Goal: Information Seeking & Learning: Learn about a topic

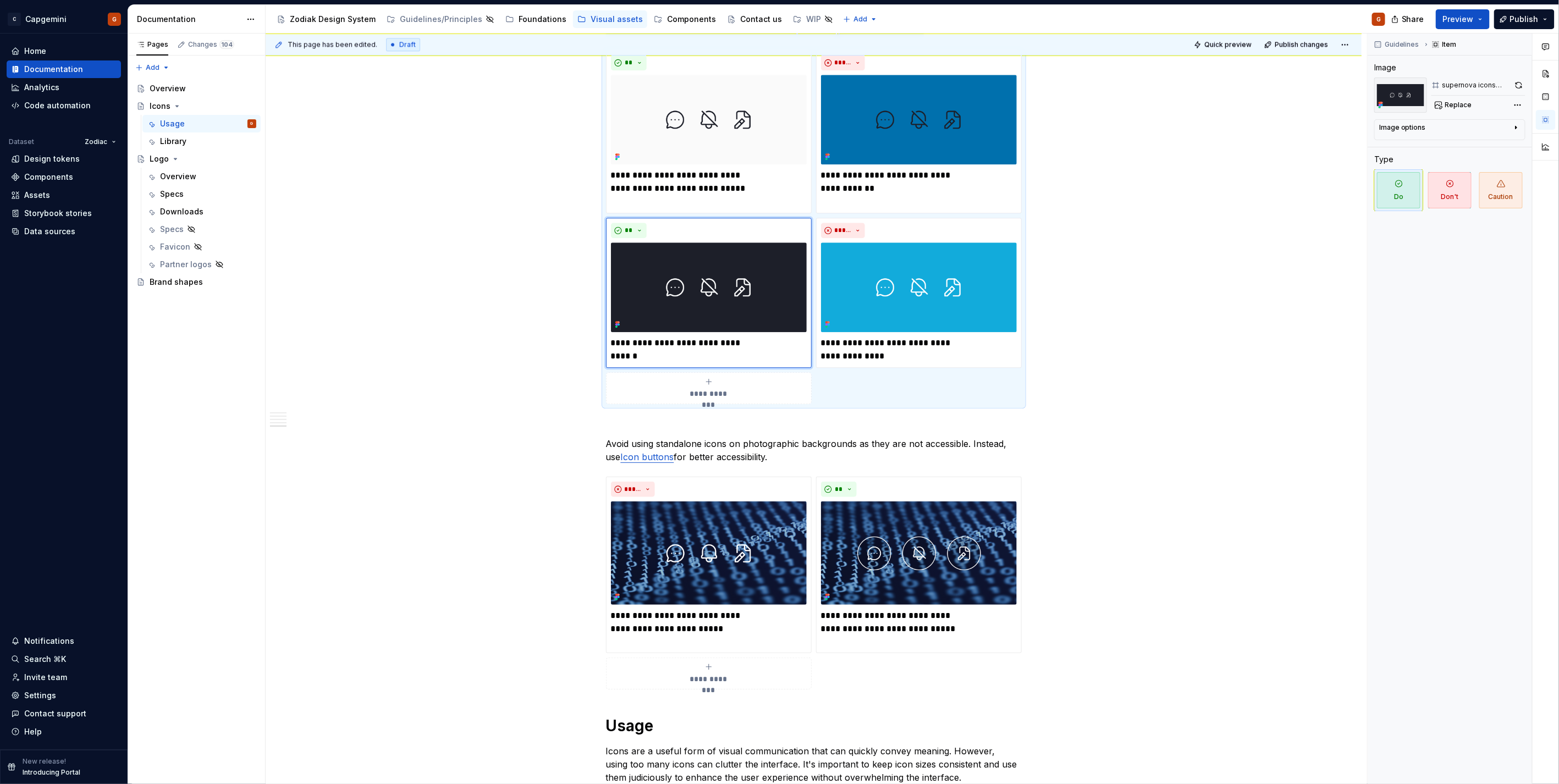
scroll to position [1838, 0]
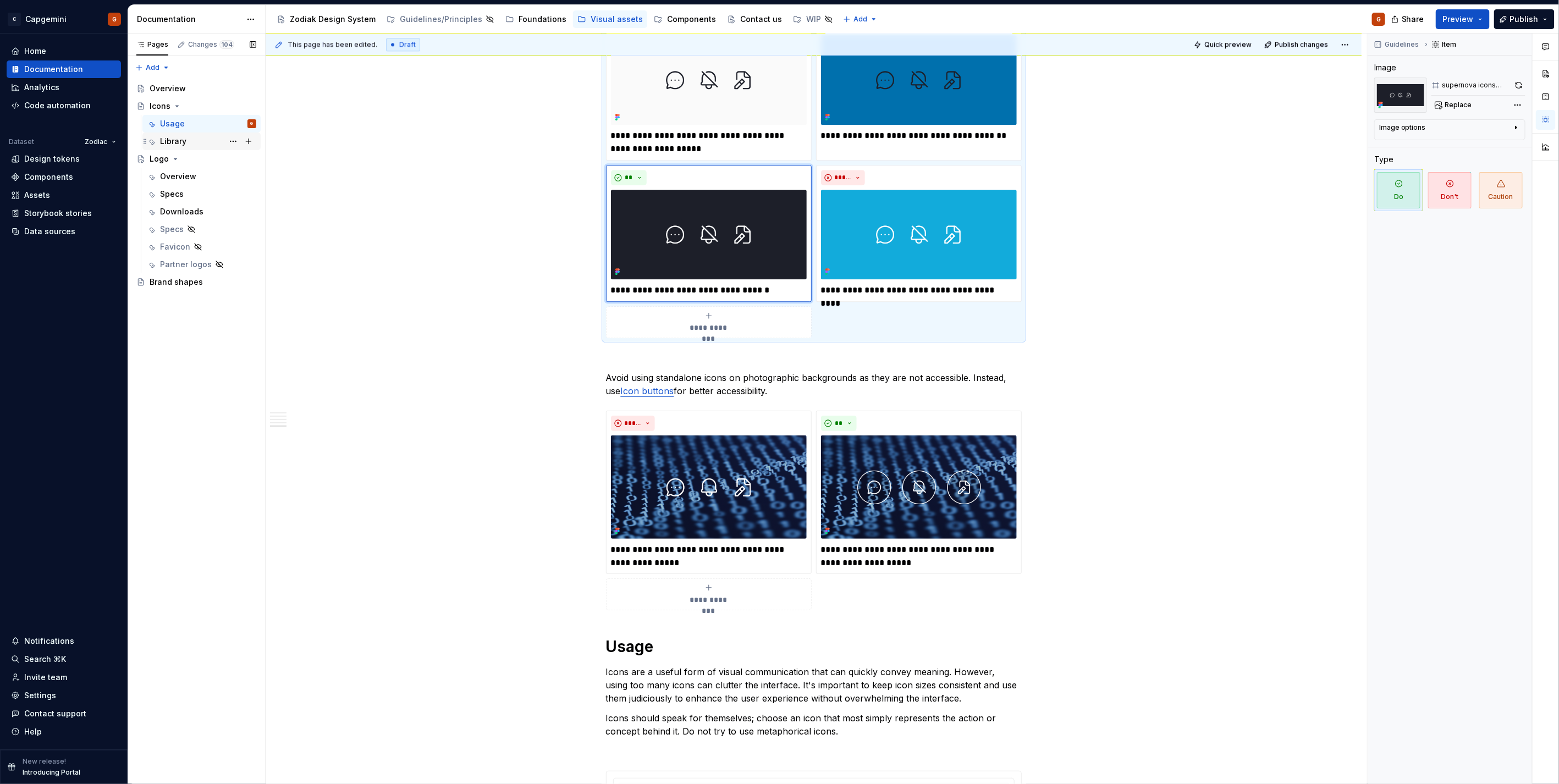
click at [521, 20] on div "Foundations" at bounding box center [542, 19] width 48 height 11
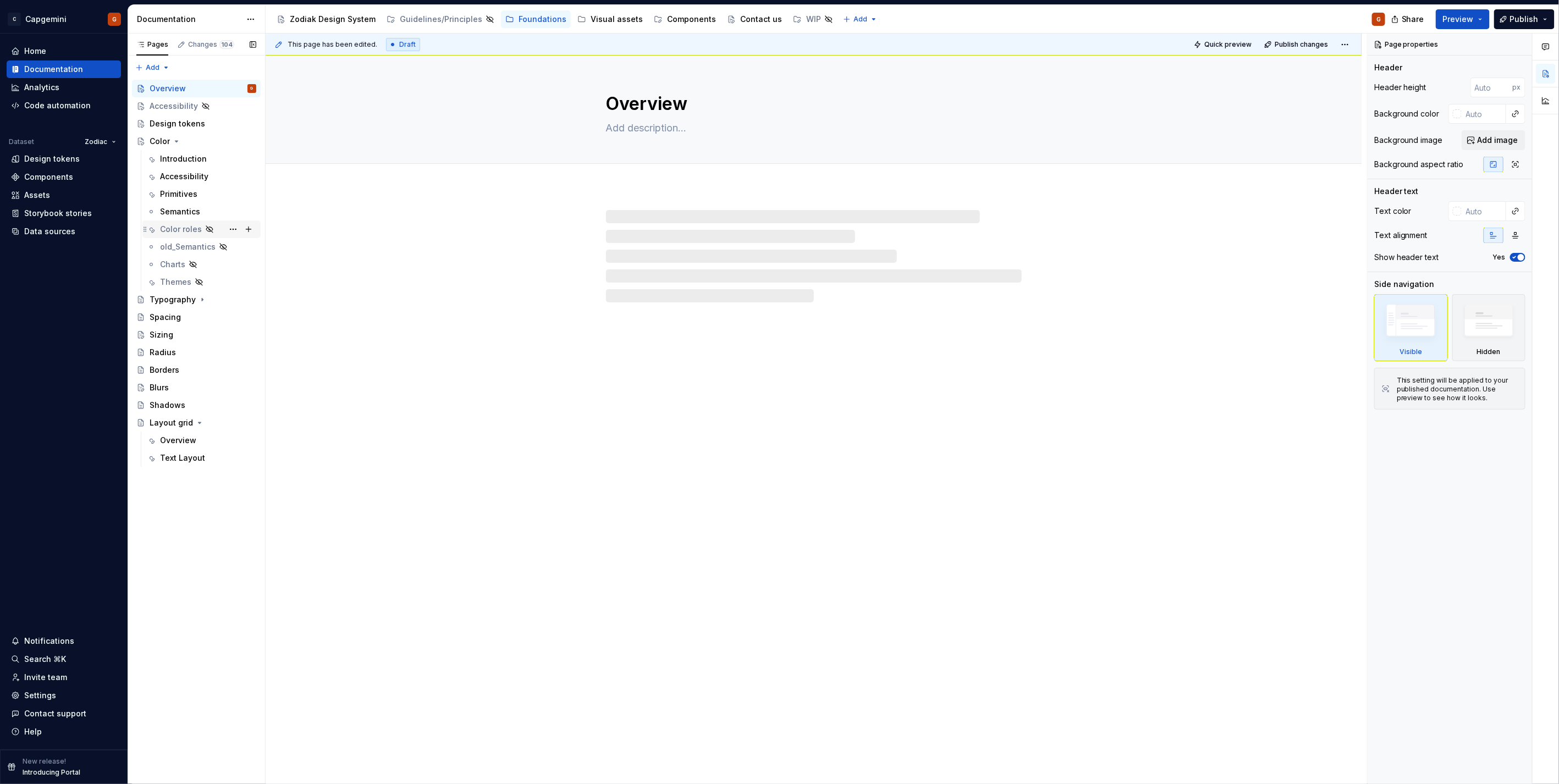
click at [184, 233] on div "Color roles" at bounding box center [181, 229] width 42 height 11
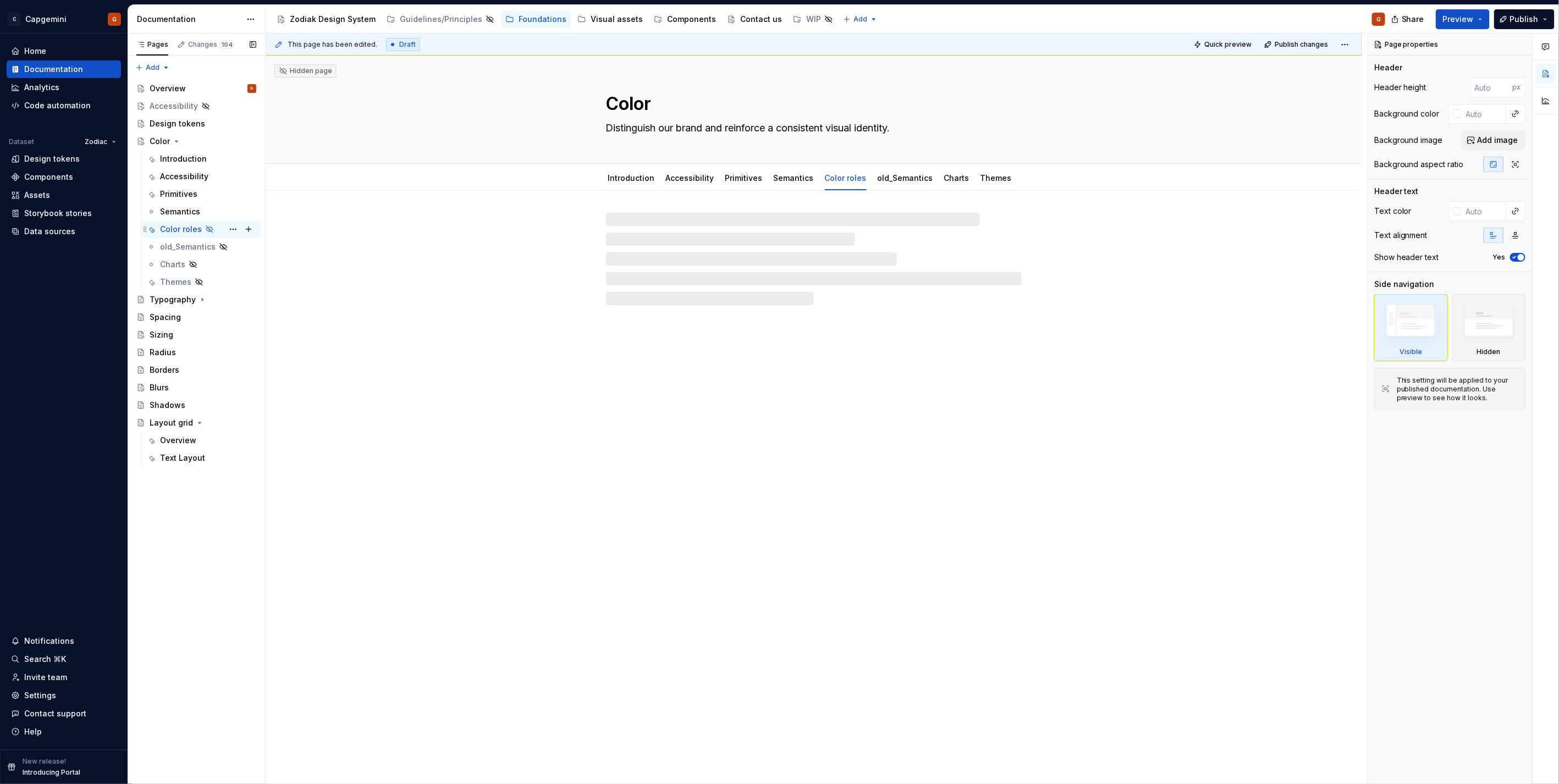
click at [190, 232] on div "Color roles" at bounding box center [181, 229] width 42 height 11
click at [58, 393] on div "Invite team" at bounding box center [45, 677] width 43 height 11
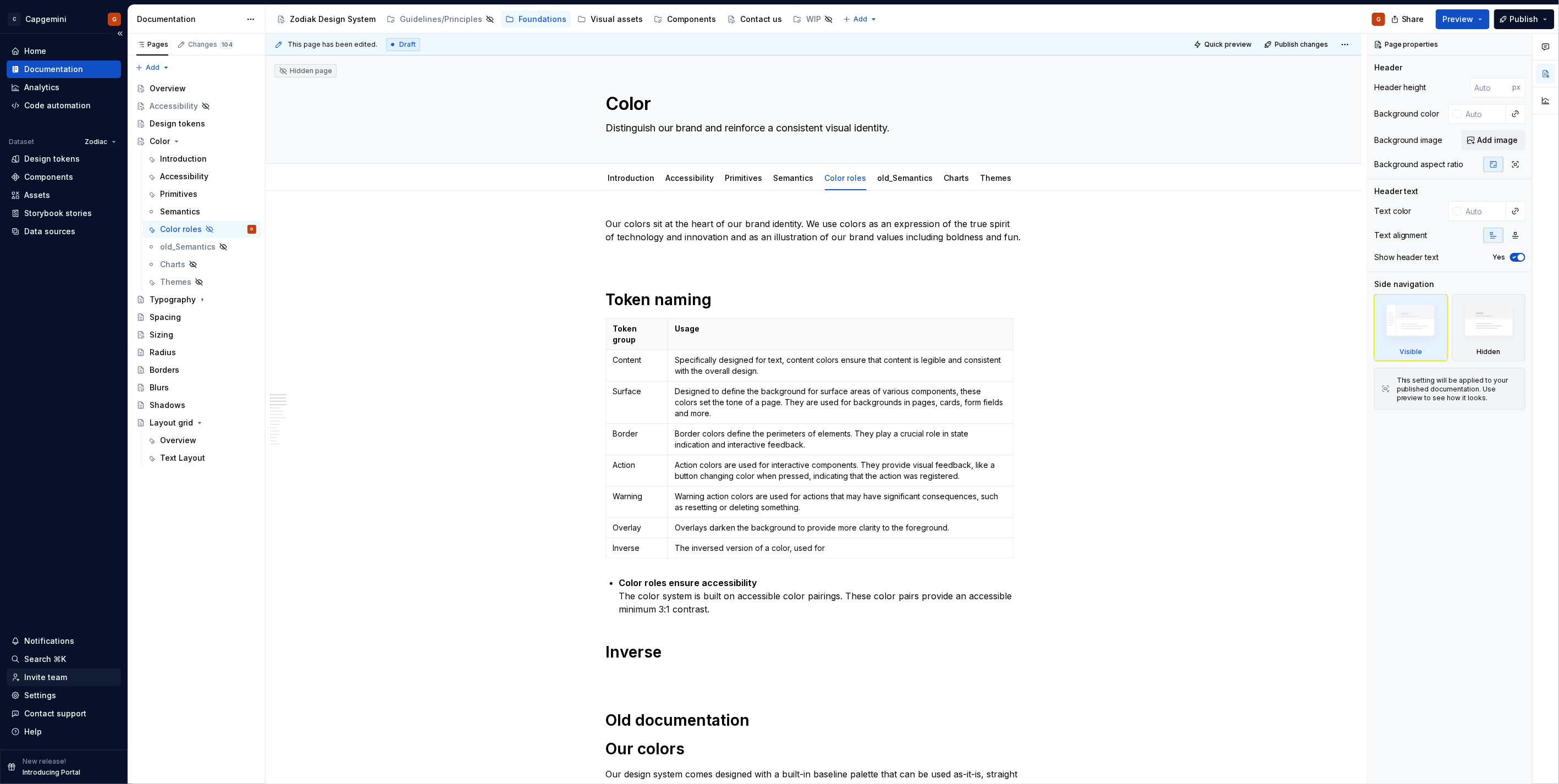
click at [52, 393] on div "Invite team" at bounding box center [64, 677] width 114 height 18
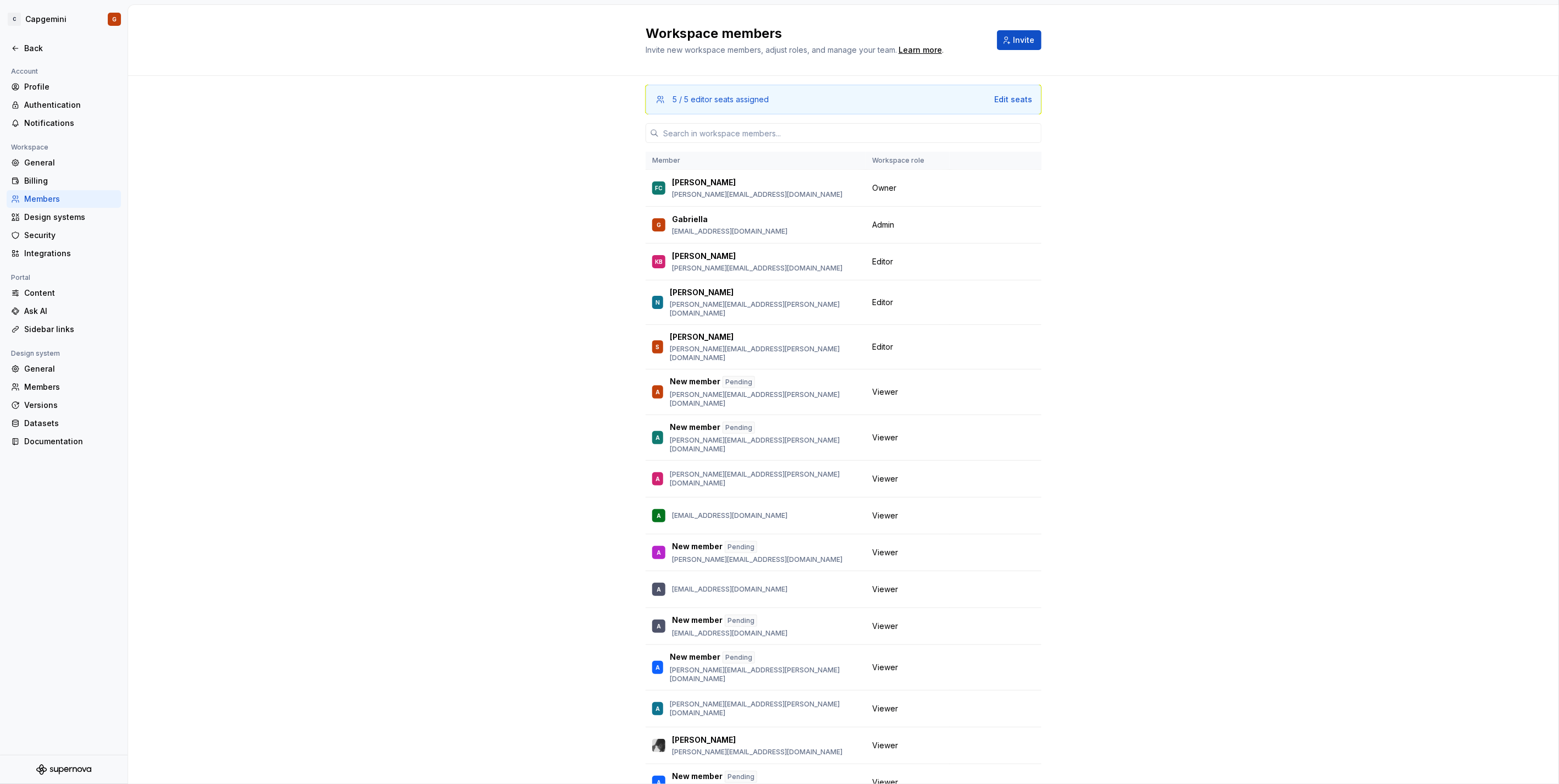
drag, startPoint x: 485, startPoint y: 232, endPoint x: 41, endPoint y: 0, distance: 501.0
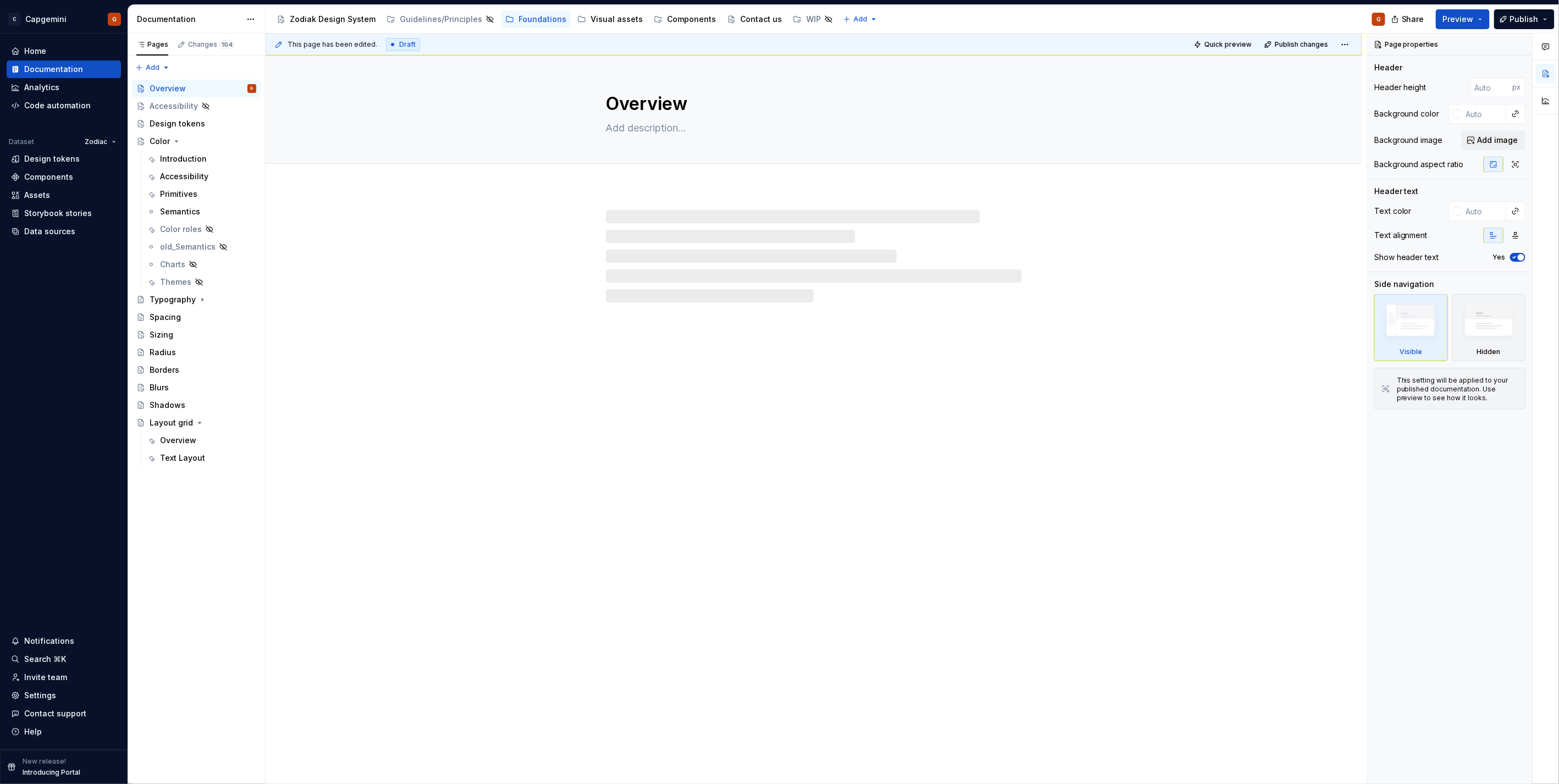
click at [303, 124] on div "Overview" at bounding box center [814, 109] width 1096 height 109
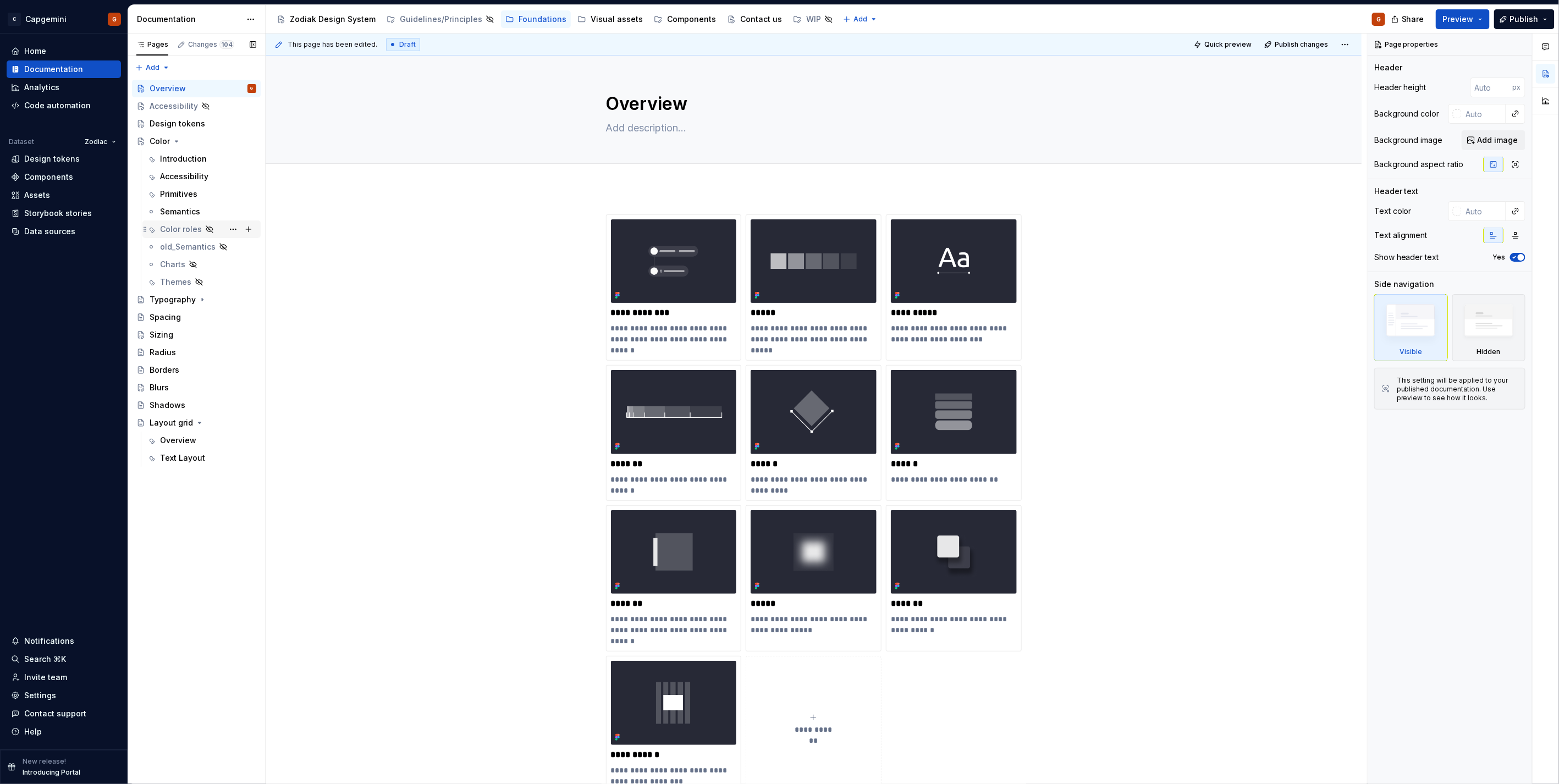
click at [187, 230] on div "Color roles" at bounding box center [181, 229] width 42 height 11
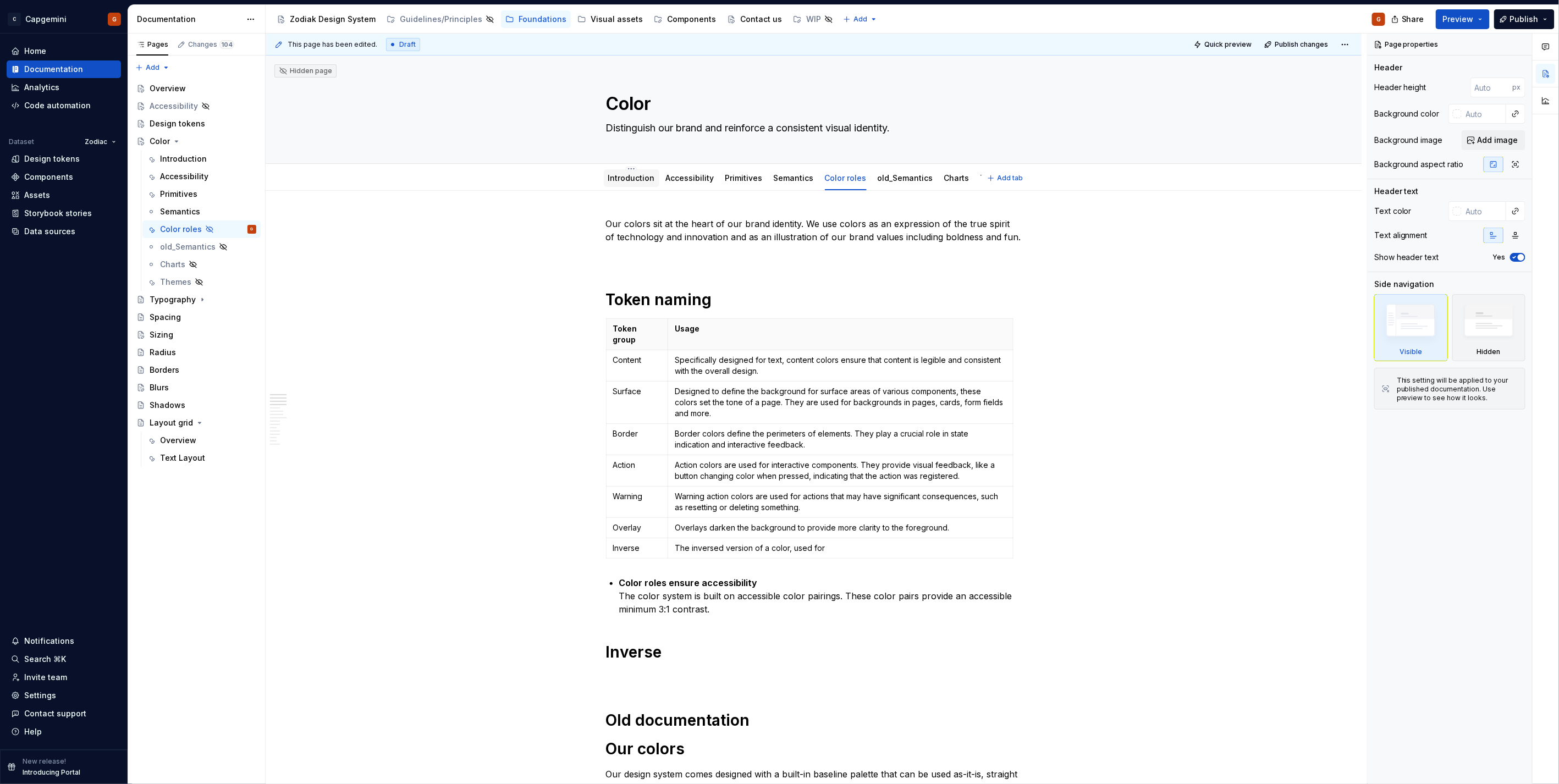
click at [643, 182] on link "Introduction" at bounding box center [631, 178] width 47 height 9
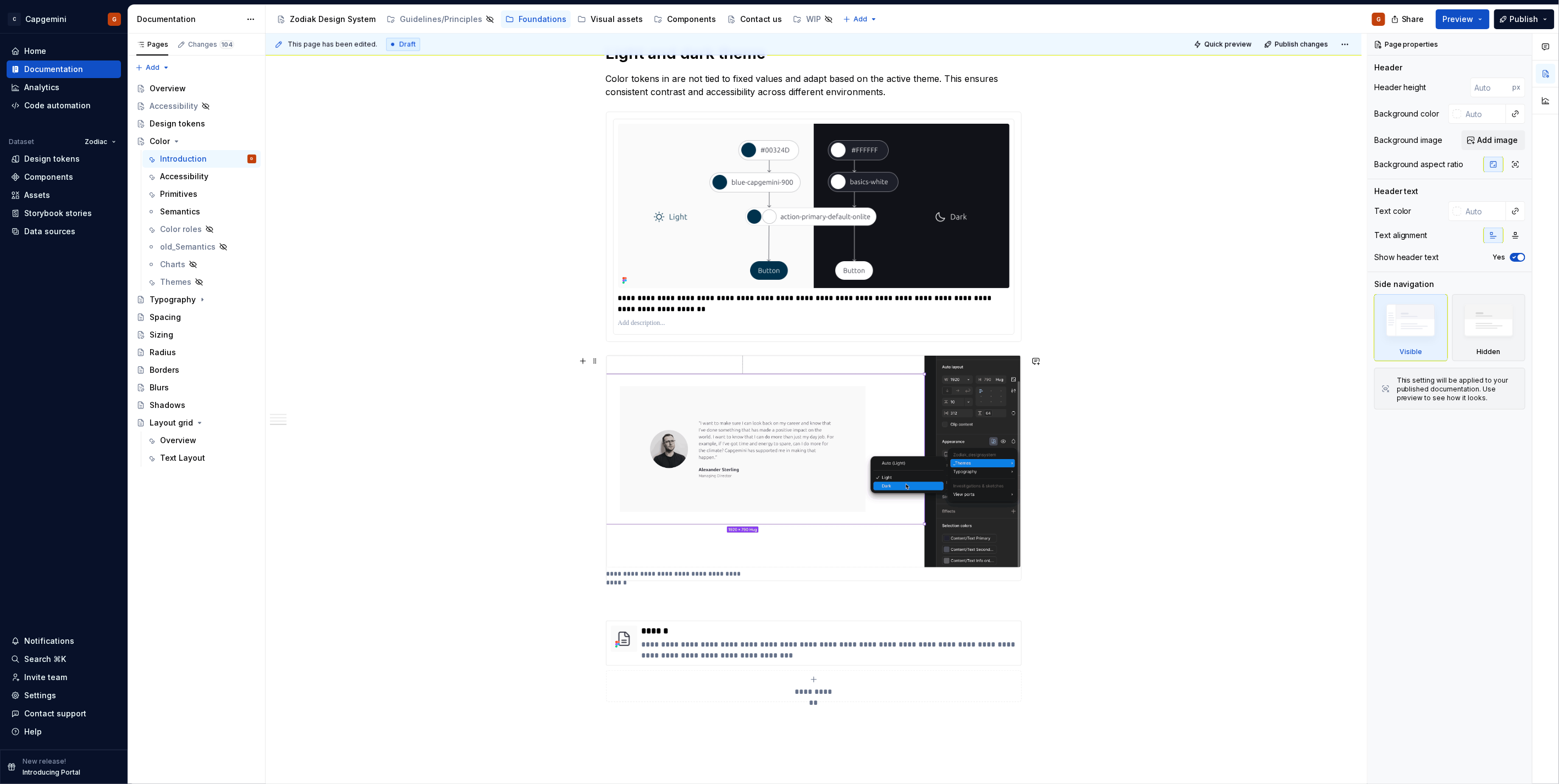
scroll to position [977, 0]
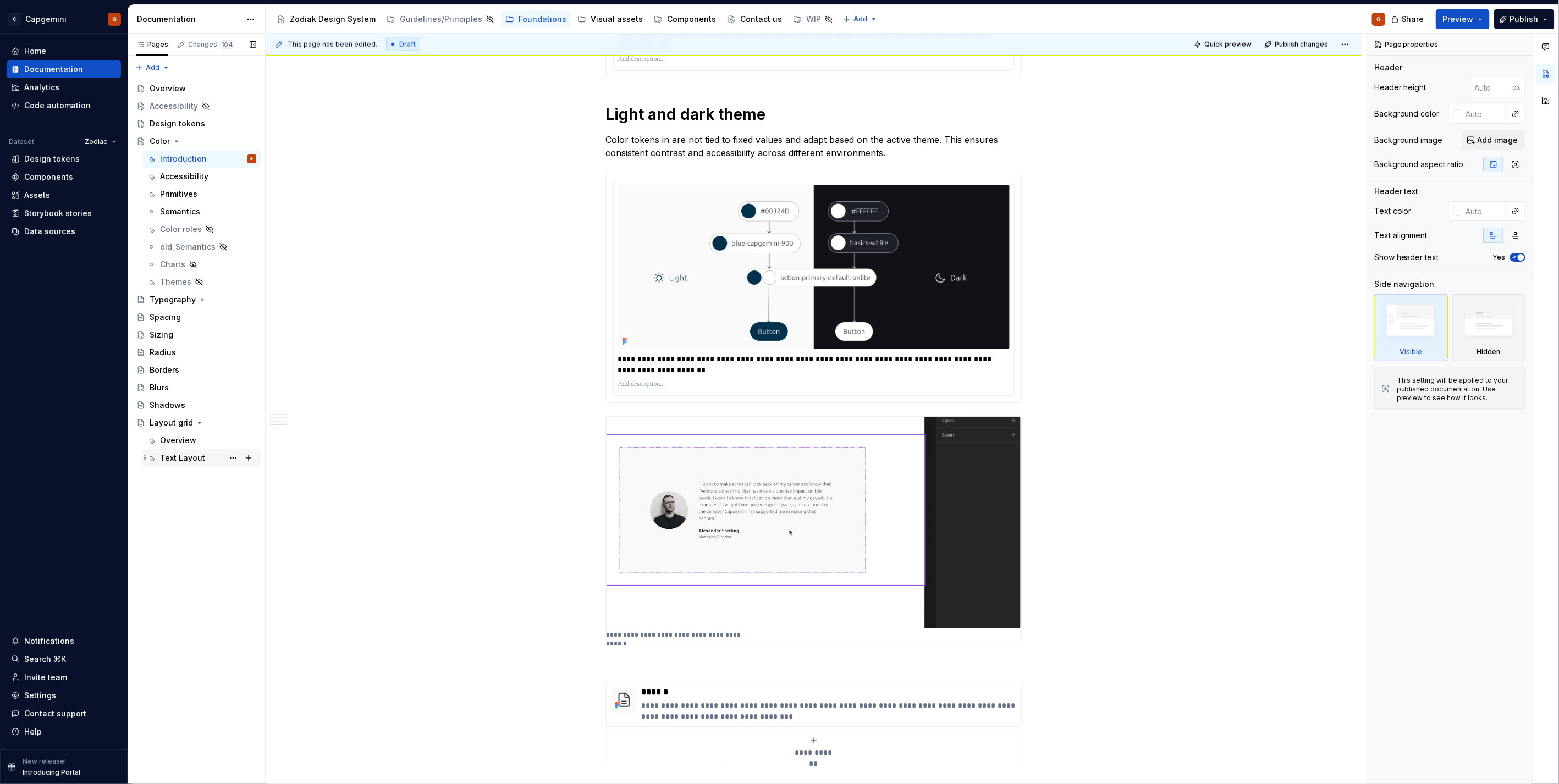
click at [195, 393] on div "Text Layout" at bounding box center [182, 458] width 45 height 11
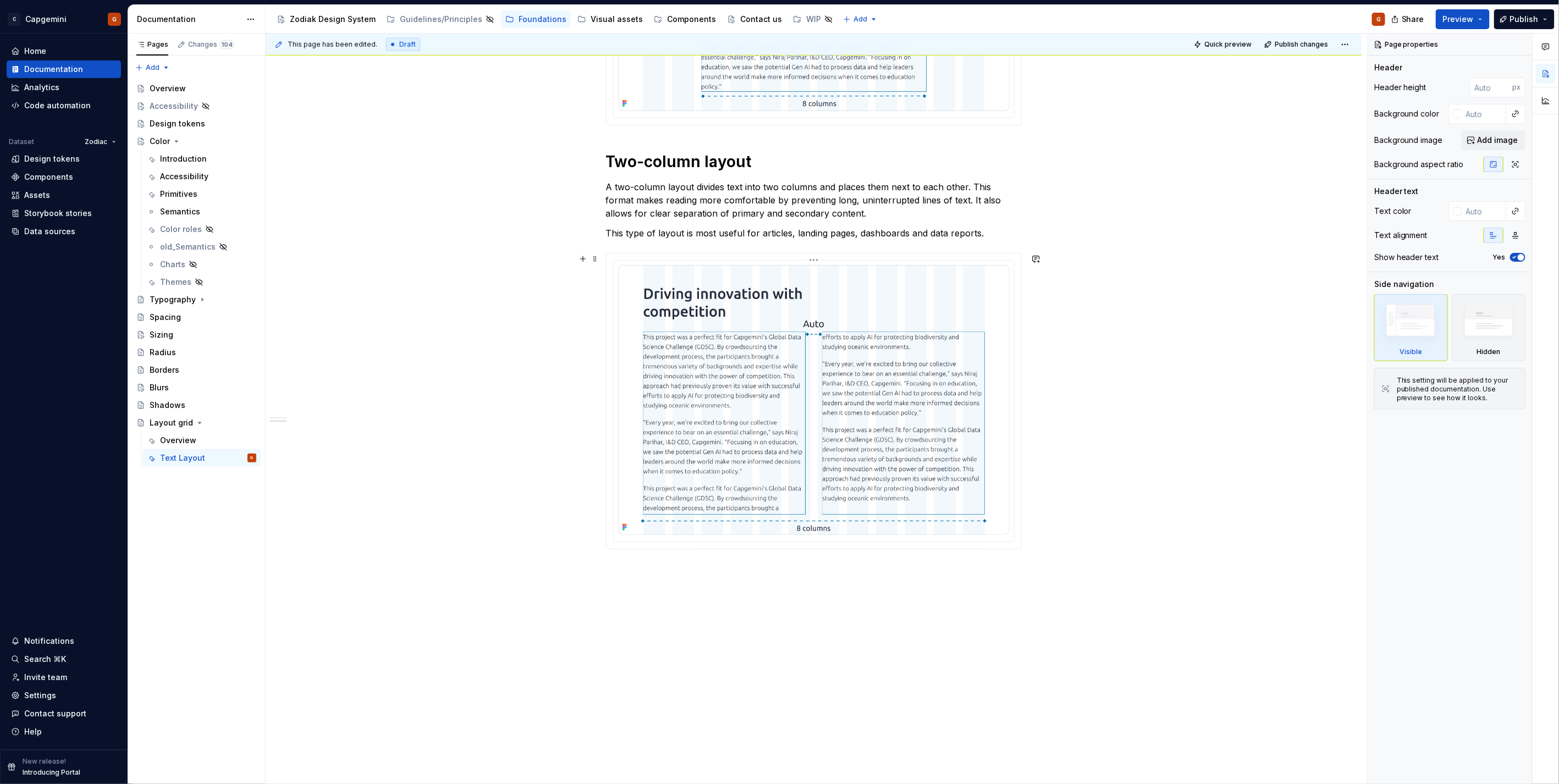
scroll to position [652, 0]
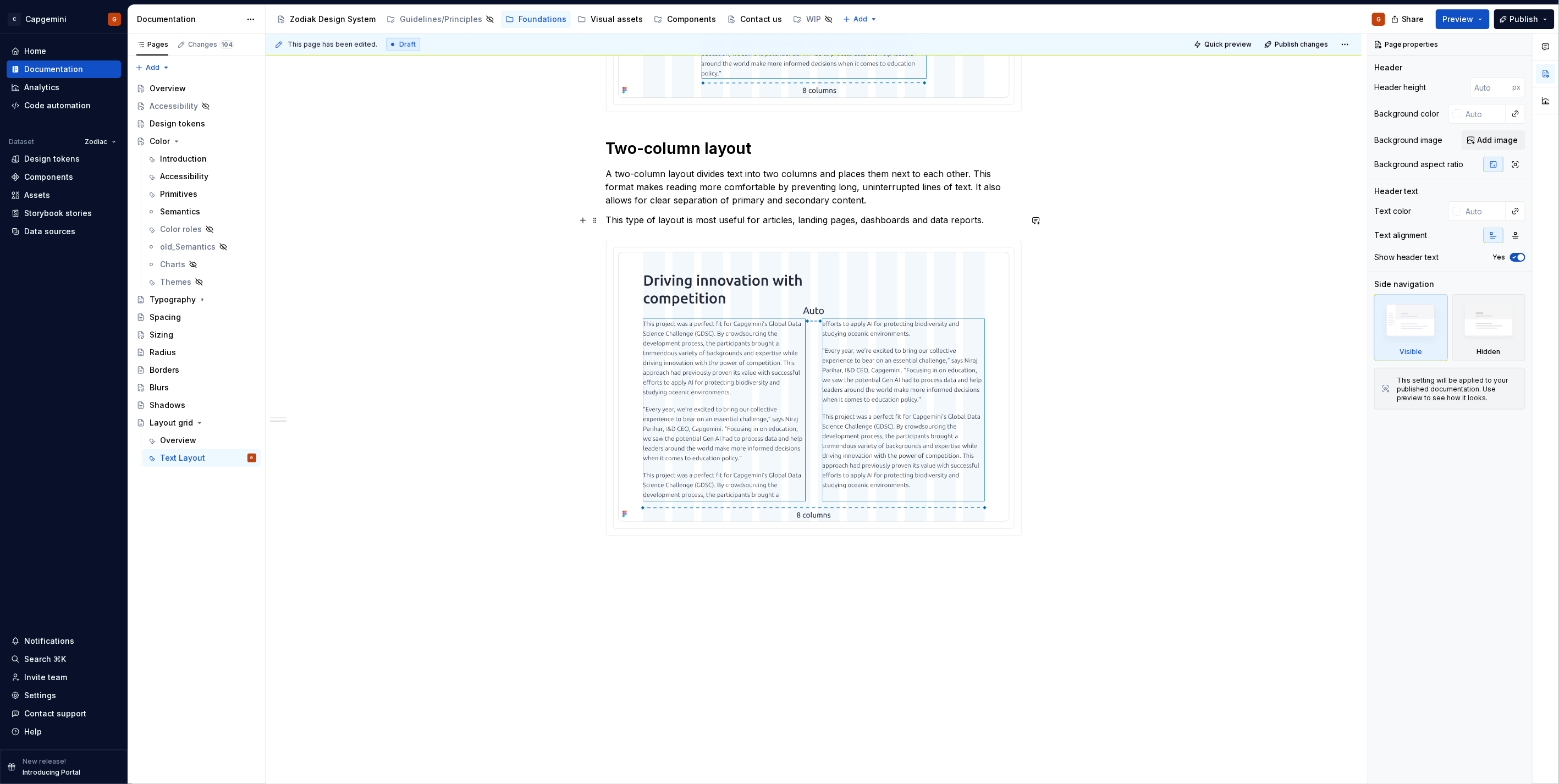
click at [776, 224] on p "This type of layout is most useful for articles, landing pages, dashboards and …" at bounding box center [814, 220] width 416 height 13
type textarea "*"
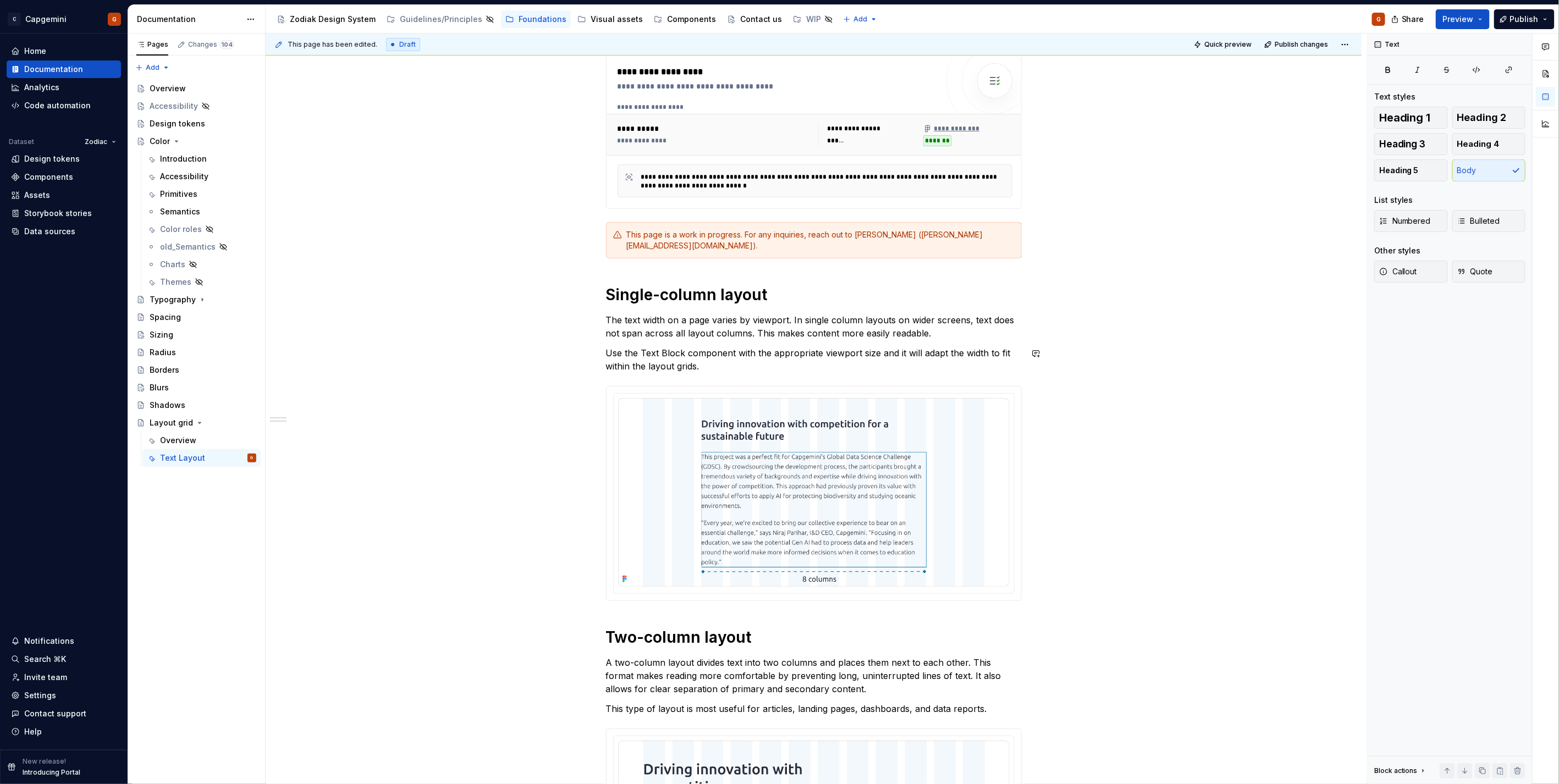
scroll to position [0, 0]
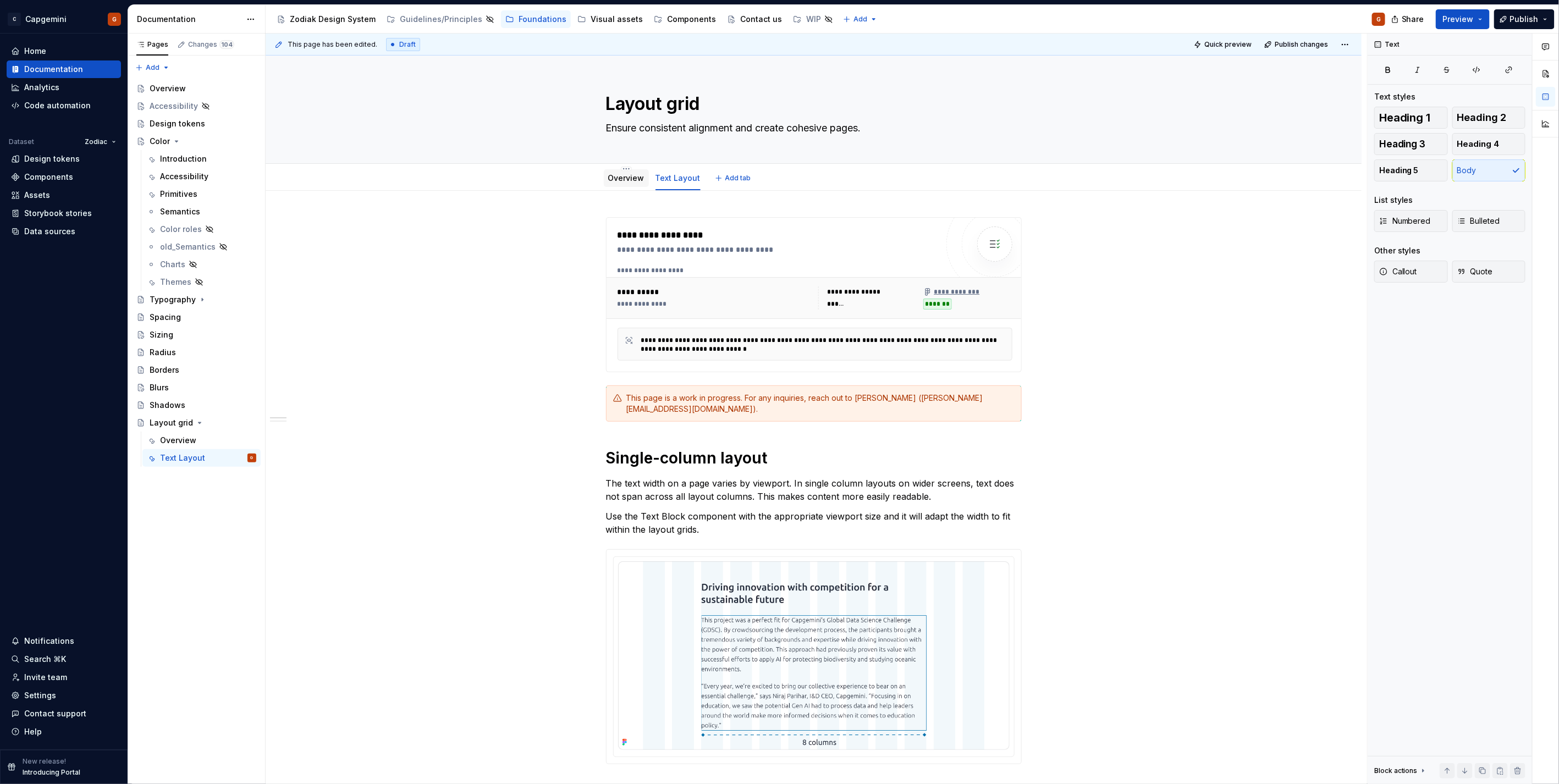
click at [640, 183] on div "Overview" at bounding box center [626, 178] width 36 height 11
click at [633, 180] on link "Overview" at bounding box center [626, 178] width 36 height 9
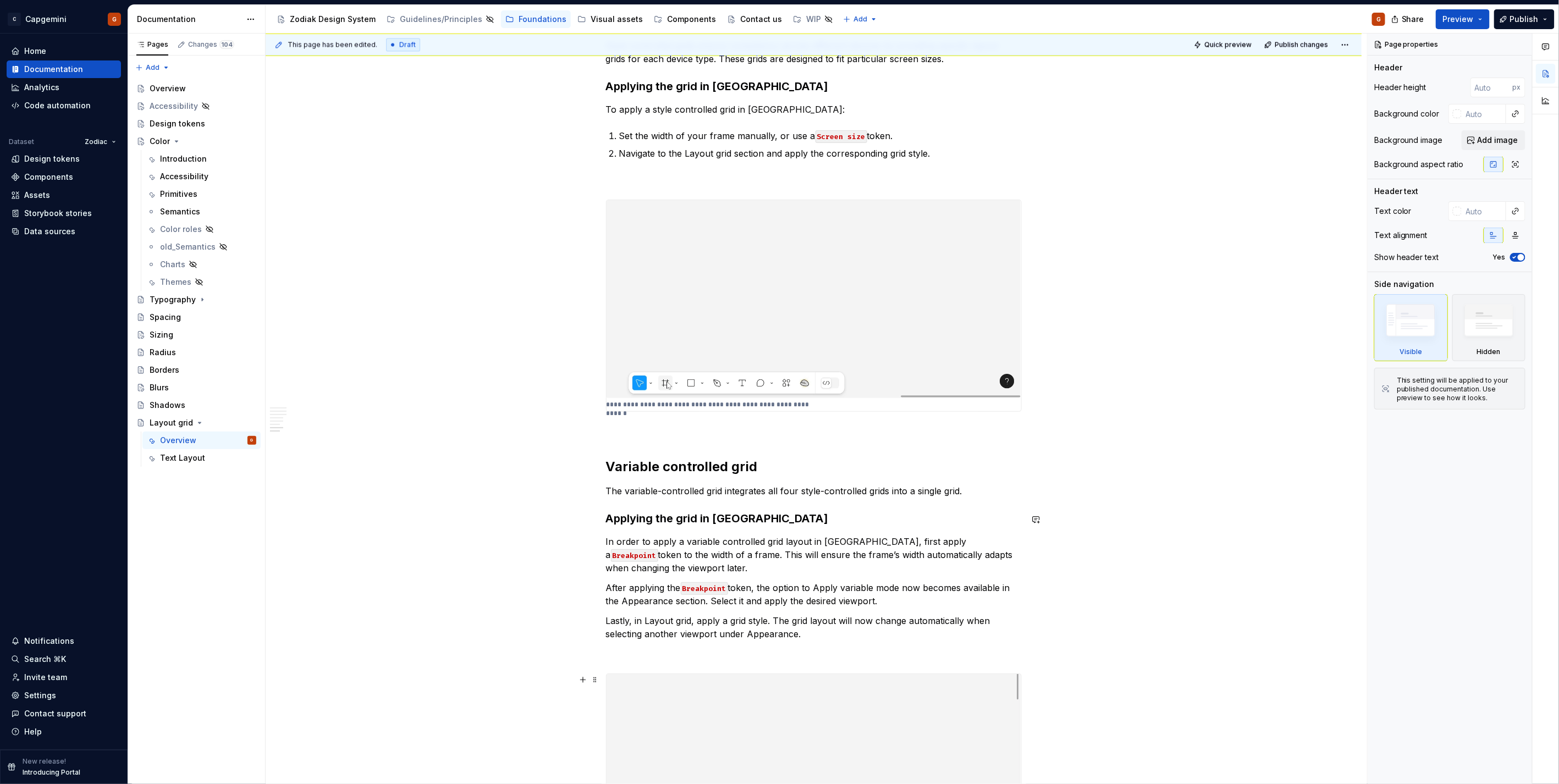
scroll to position [1932, 0]
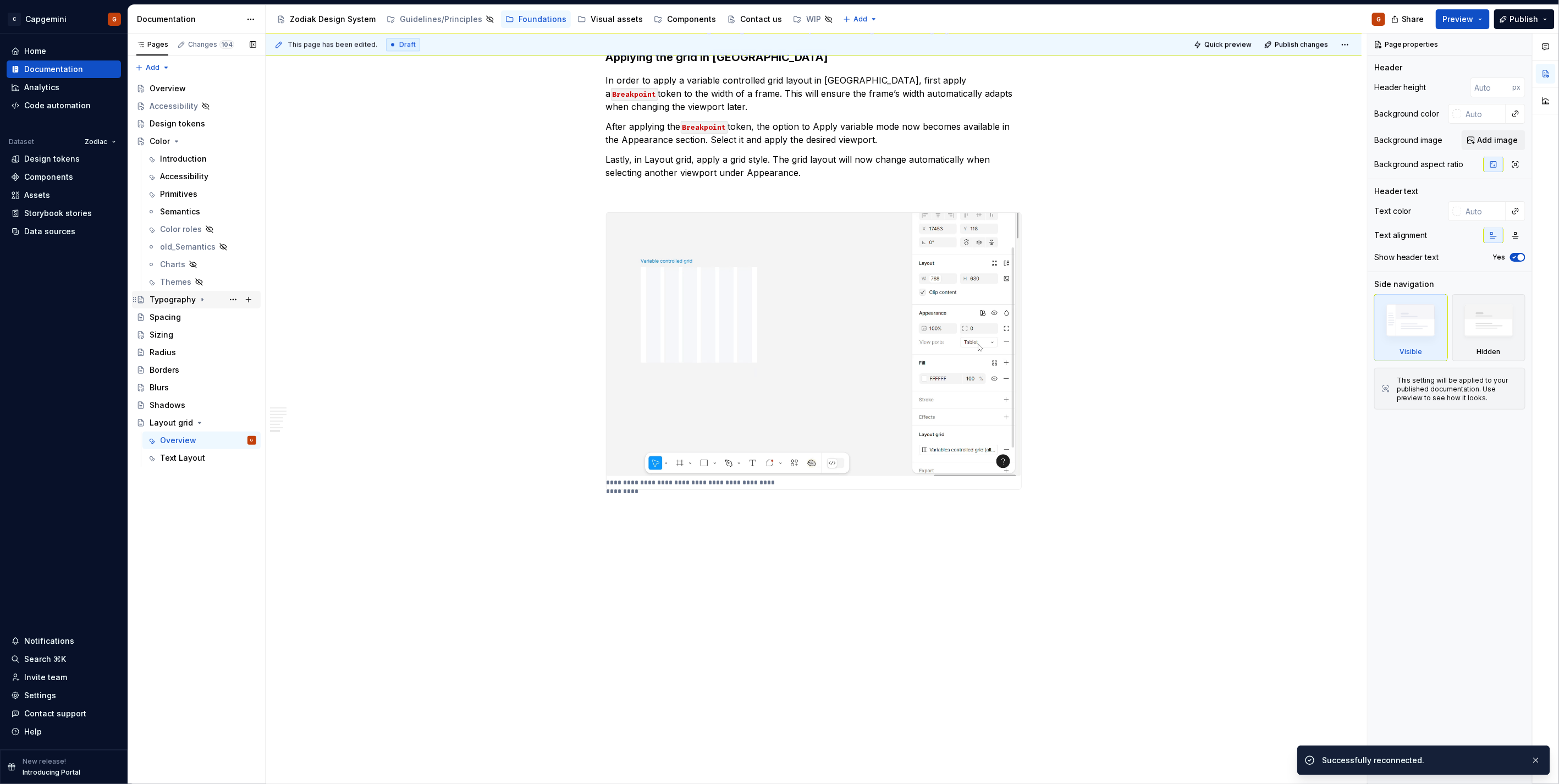
click at [202, 300] on icon "Page tree" at bounding box center [203, 300] width 1 height 3
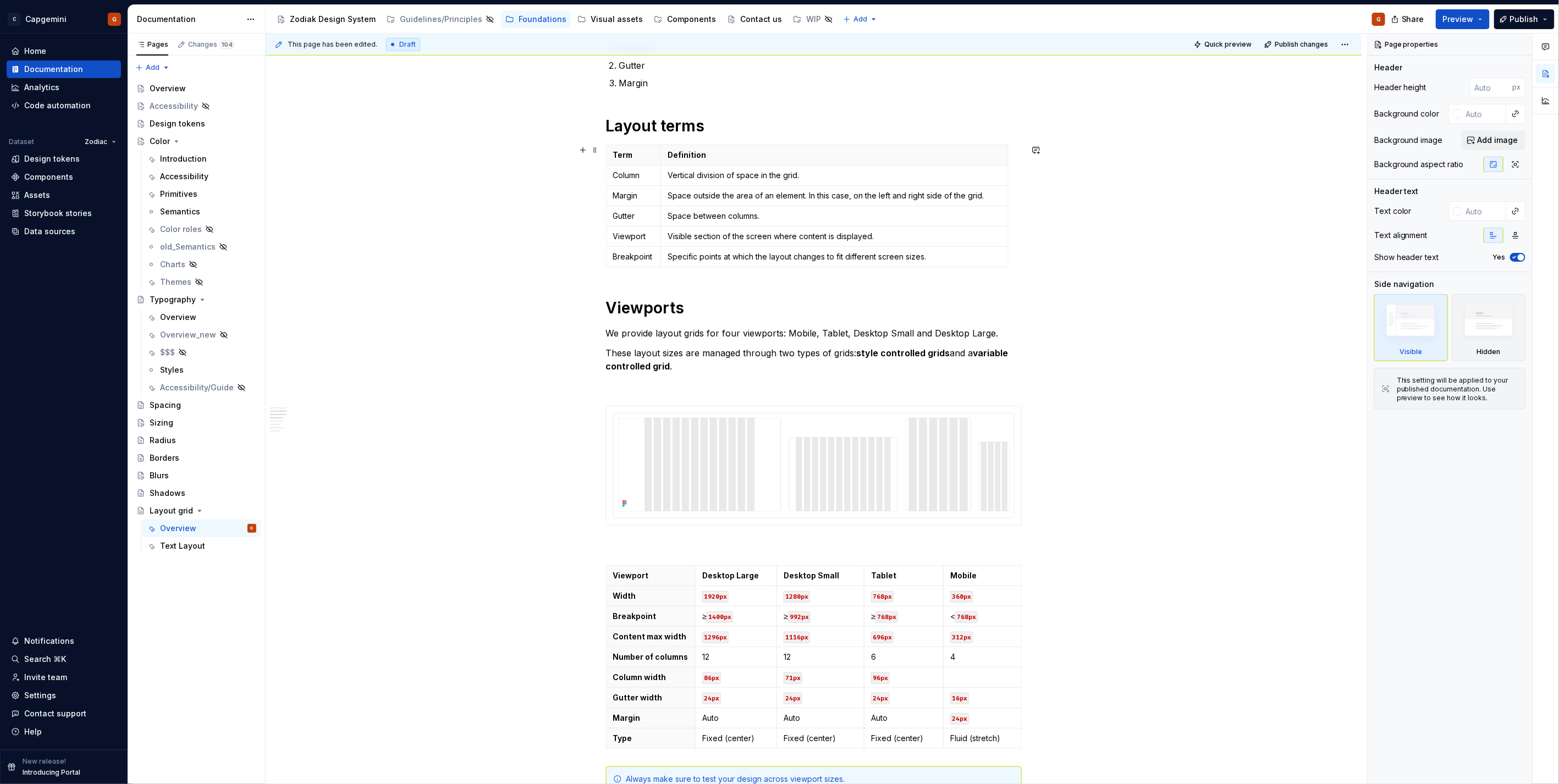
scroll to position [611, 0]
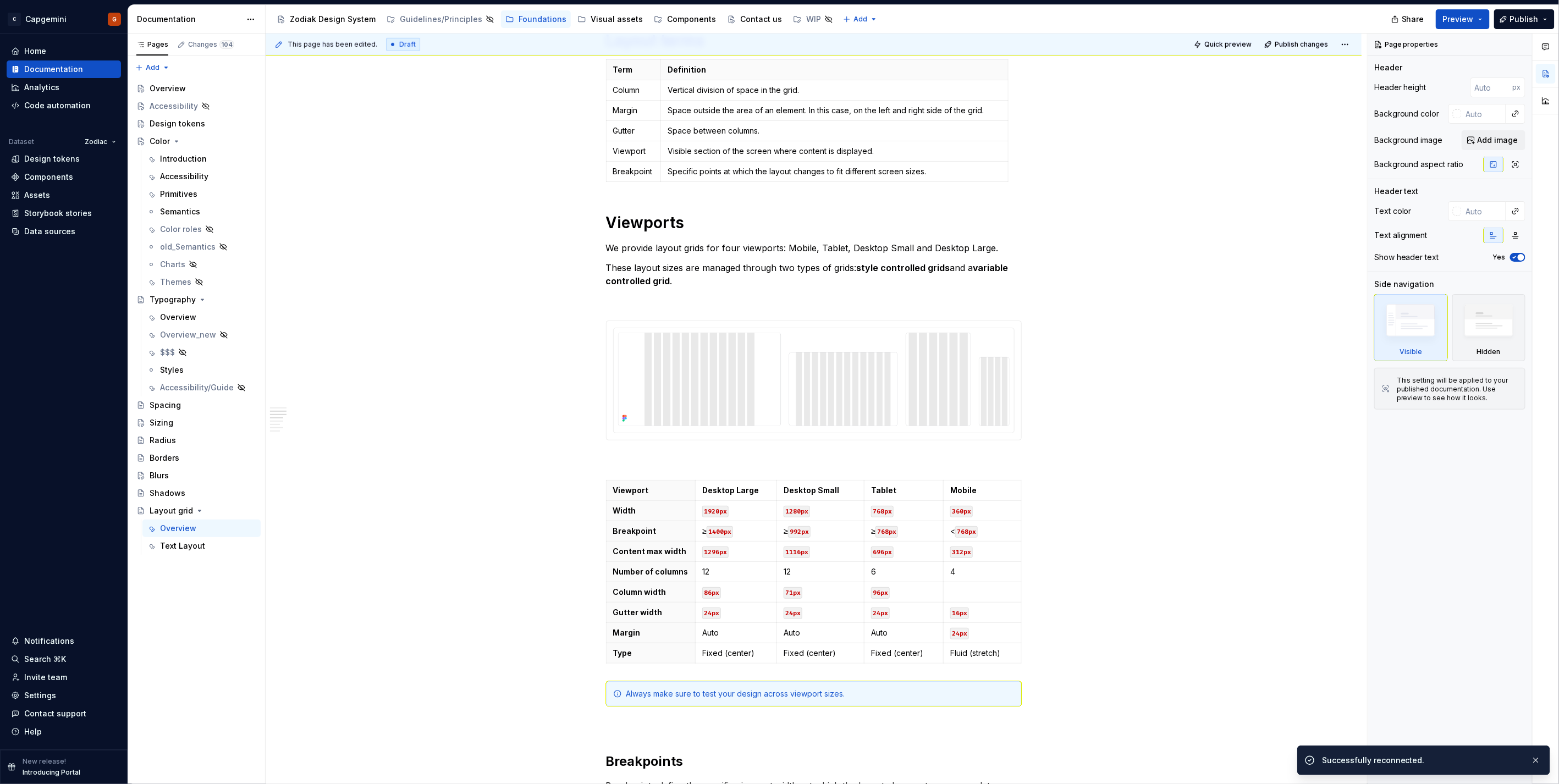
type textarea "*"
